Goal: Task Accomplishment & Management: Use online tool/utility

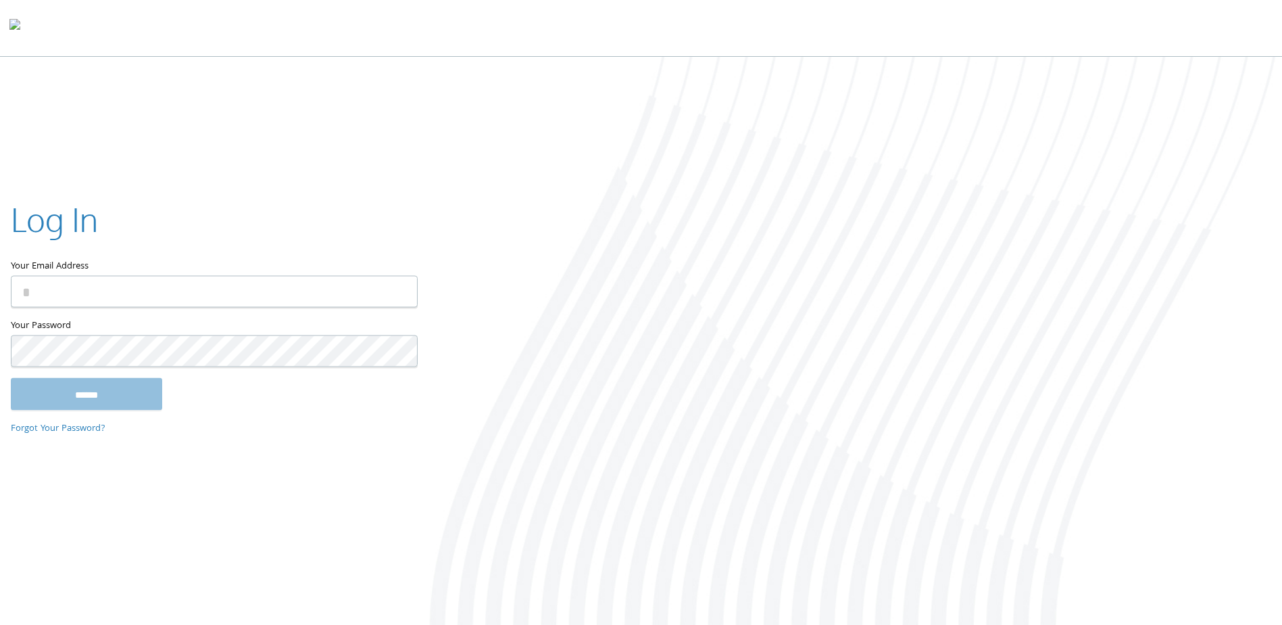
type input "**********"
click at [36, 403] on input "******" at bounding box center [86, 394] width 151 height 32
